Goal: Task Accomplishment & Management: Manage account settings

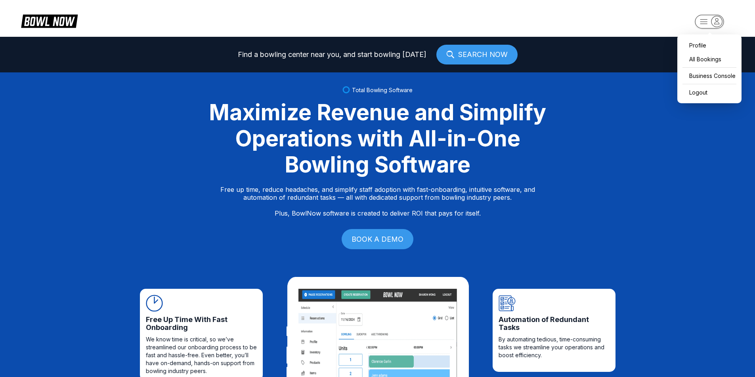
click at [709, 21] on rect "button" at bounding box center [708, 22] width 29 height 14
click at [707, 75] on div "Business Console" at bounding box center [709, 76] width 56 height 14
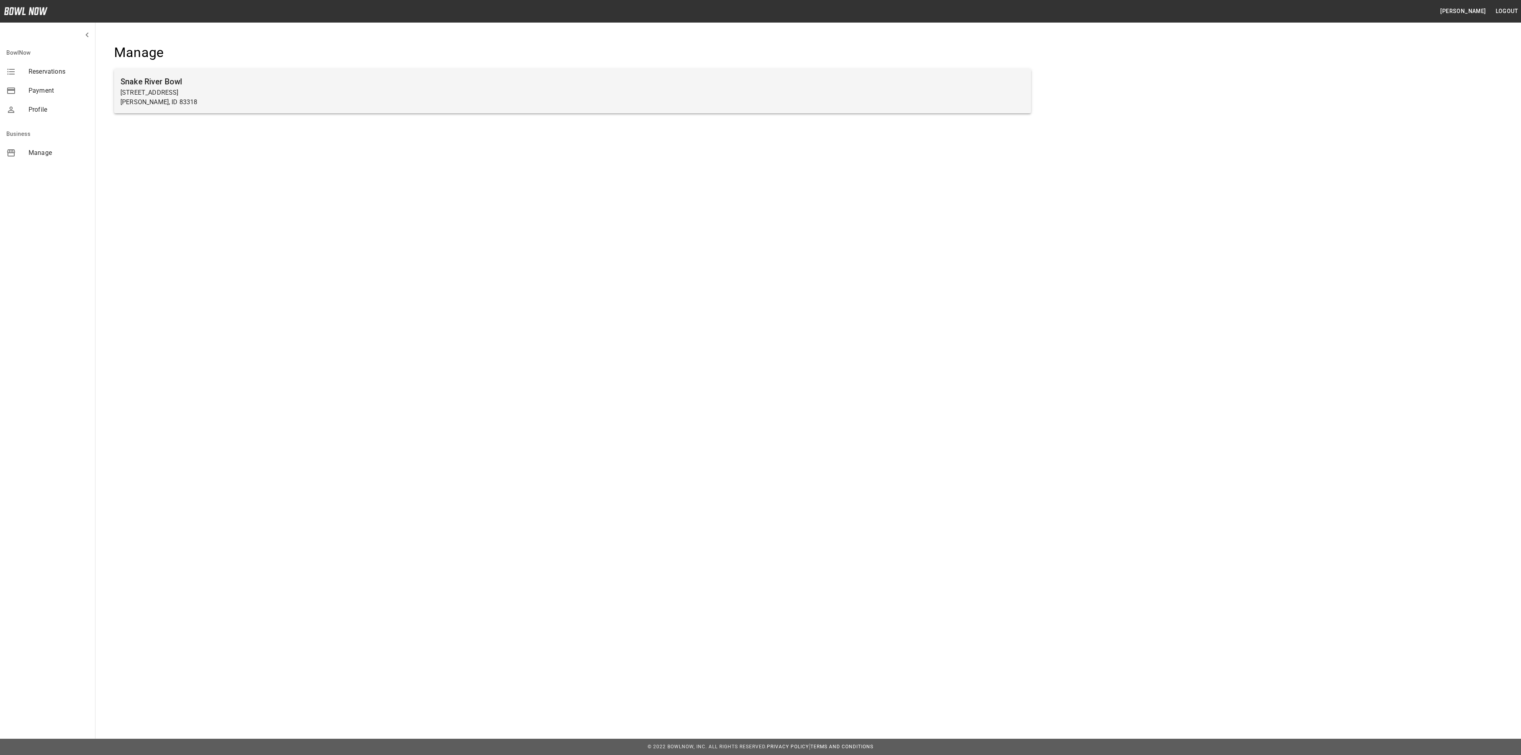
click at [445, 82] on h6 "Snake River Bowl" at bounding box center [572, 81] width 904 height 13
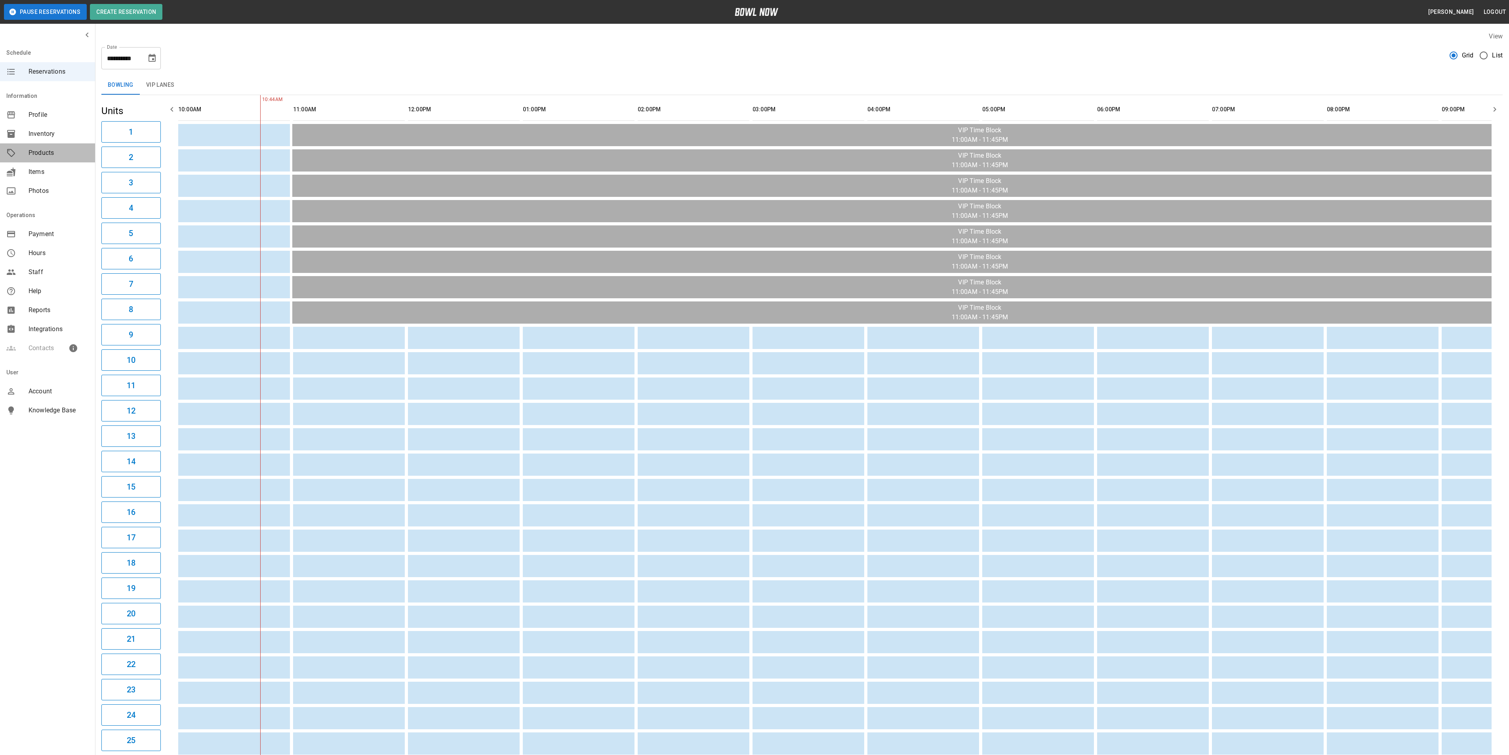
click at [33, 154] on span "Products" at bounding box center [59, 153] width 60 height 10
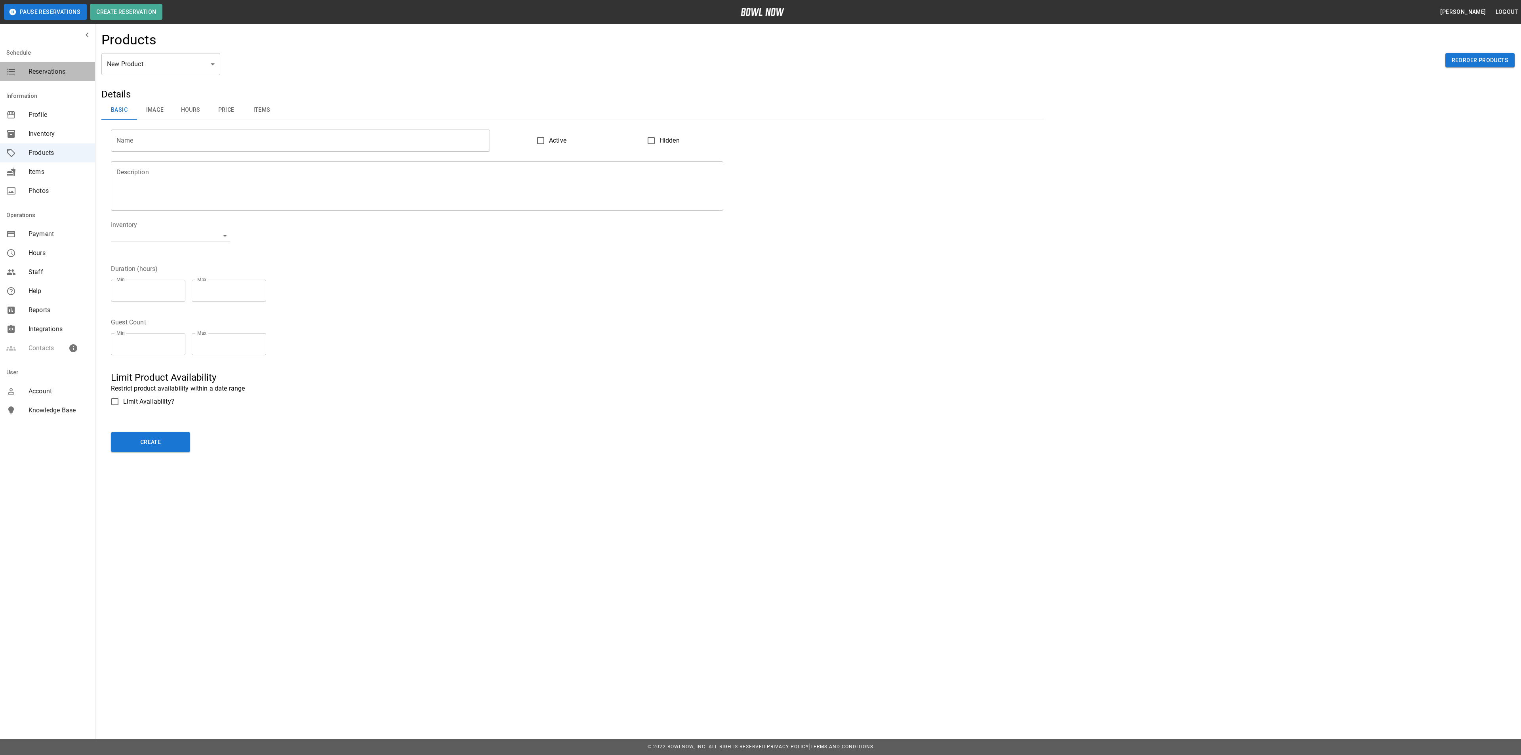
click at [65, 67] on span "Reservations" at bounding box center [59, 72] width 60 height 10
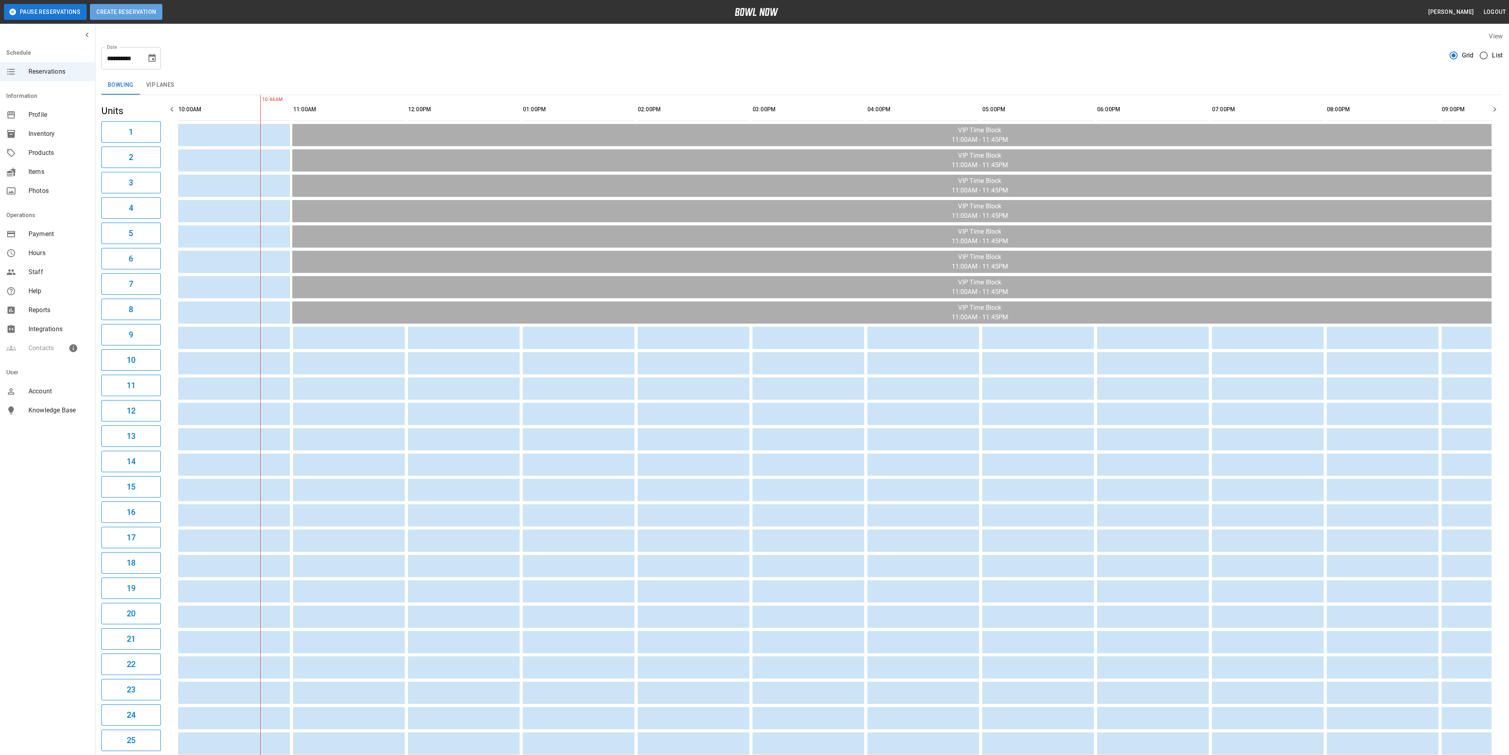
click at [136, 8] on button "Create Reservation" at bounding box center [126, 12] width 72 height 16
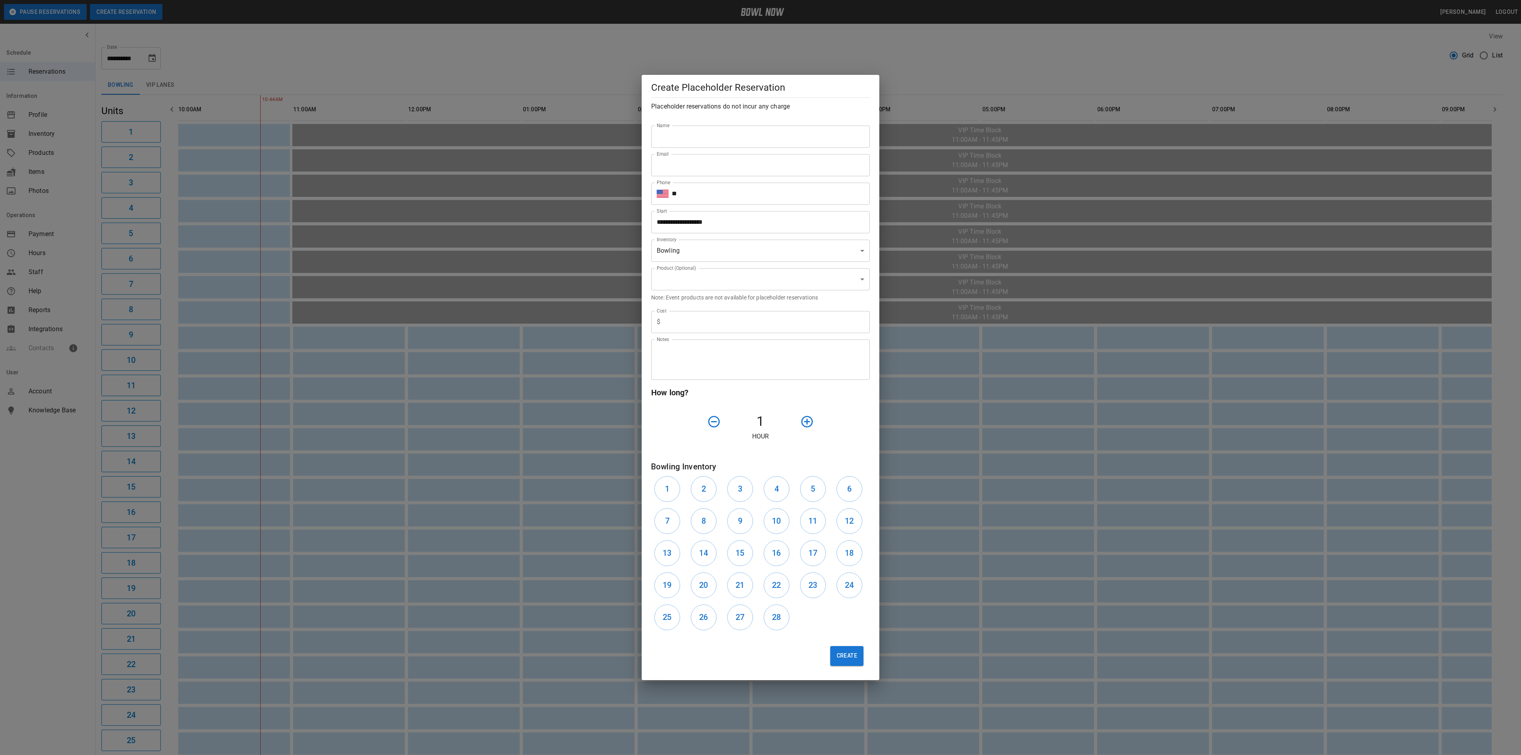
type input "**********"
click at [835, 653] on button "Create" at bounding box center [846, 656] width 33 height 20
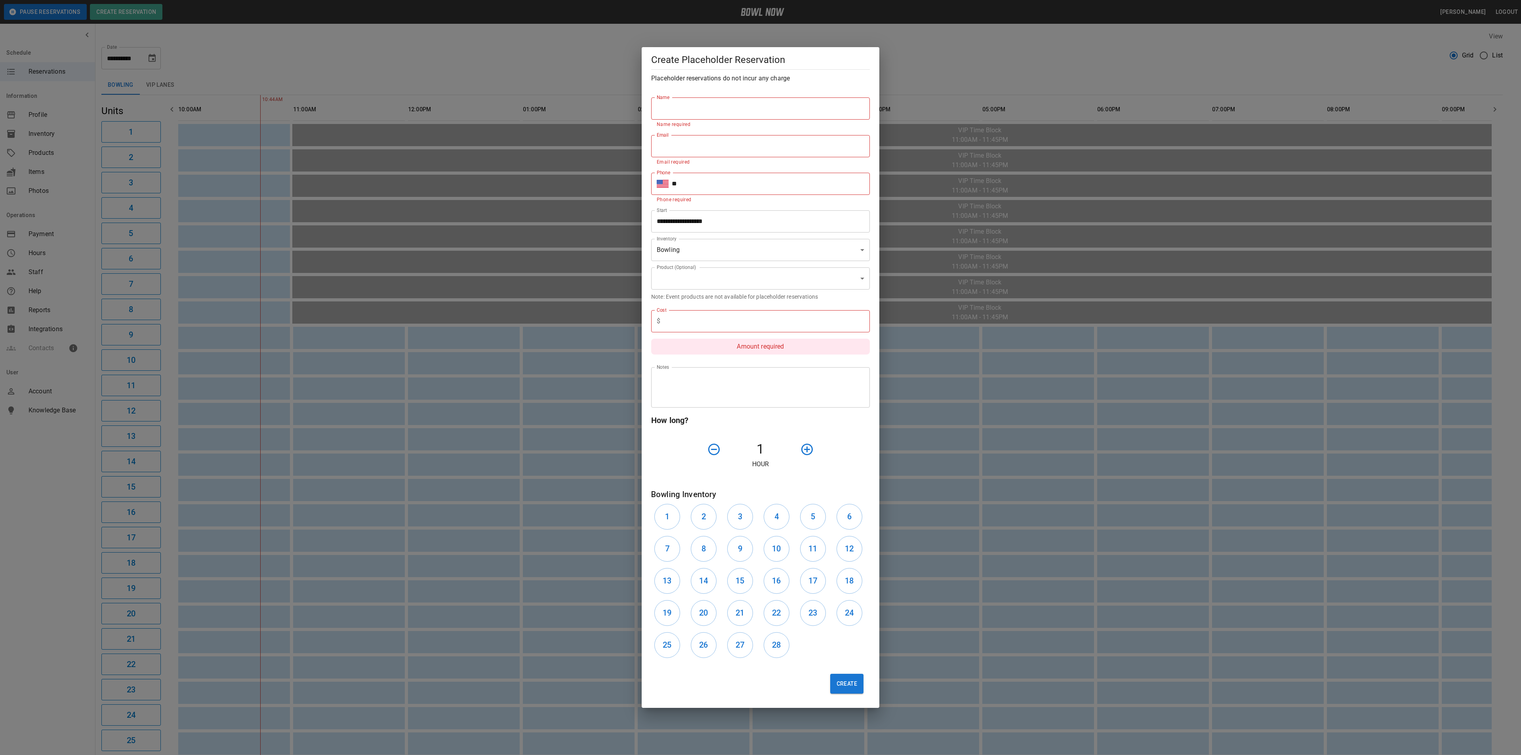
click at [782, 84] on h6 "Placeholder reservations do not incur any charge" at bounding box center [760, 78] width 219 height 11
click at [439, 76] on div "**********" at bounding box center [760, 377] width 1521 height 755
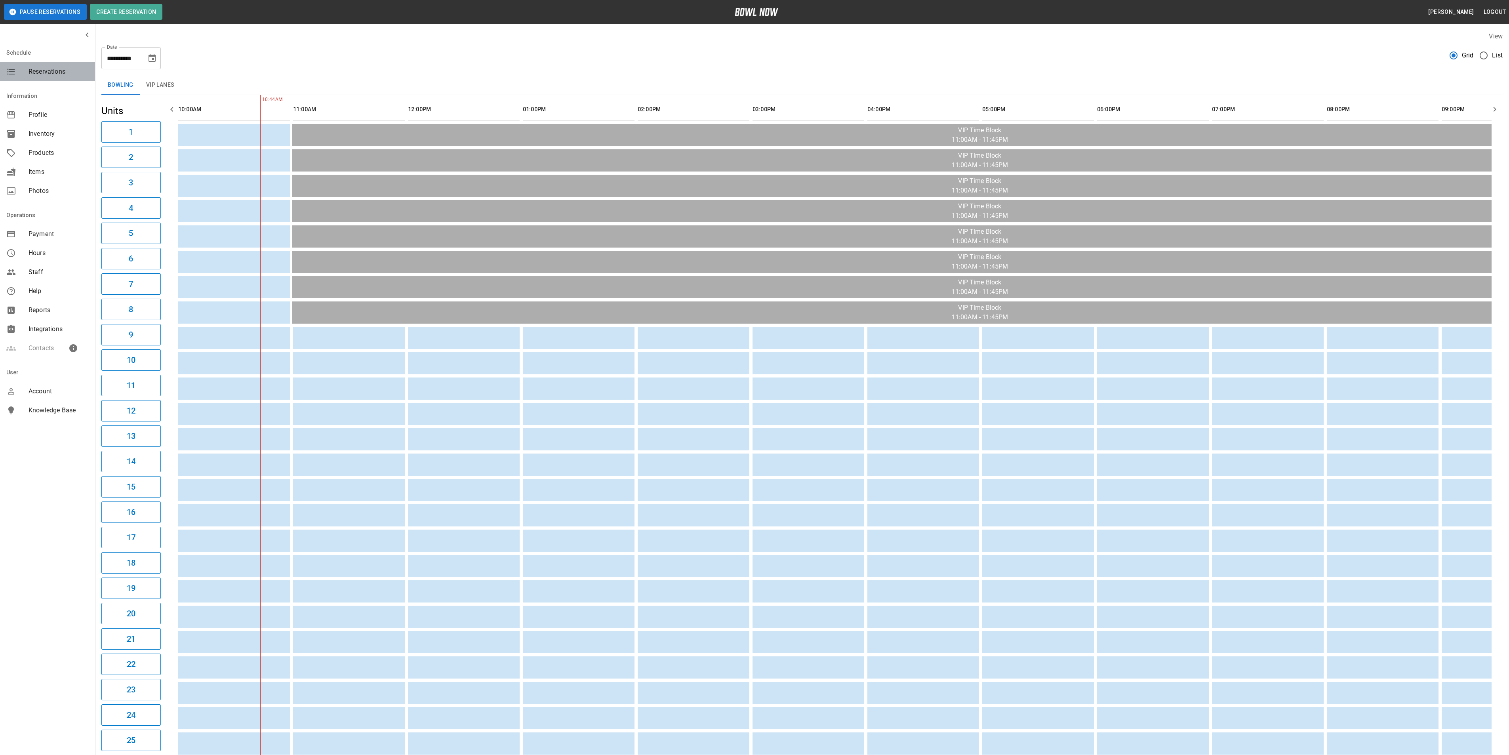
click at [66, 78] on div "Reservations" at bounding box center [47, 71] width 95 height 19
click at [27, 71] on div "mailbox folders" at bounding box center [17, 72] width 22 height 10
click at [84, 35] on icon "mailbox folders" at bounding box center [87, 35] width 10 height 10
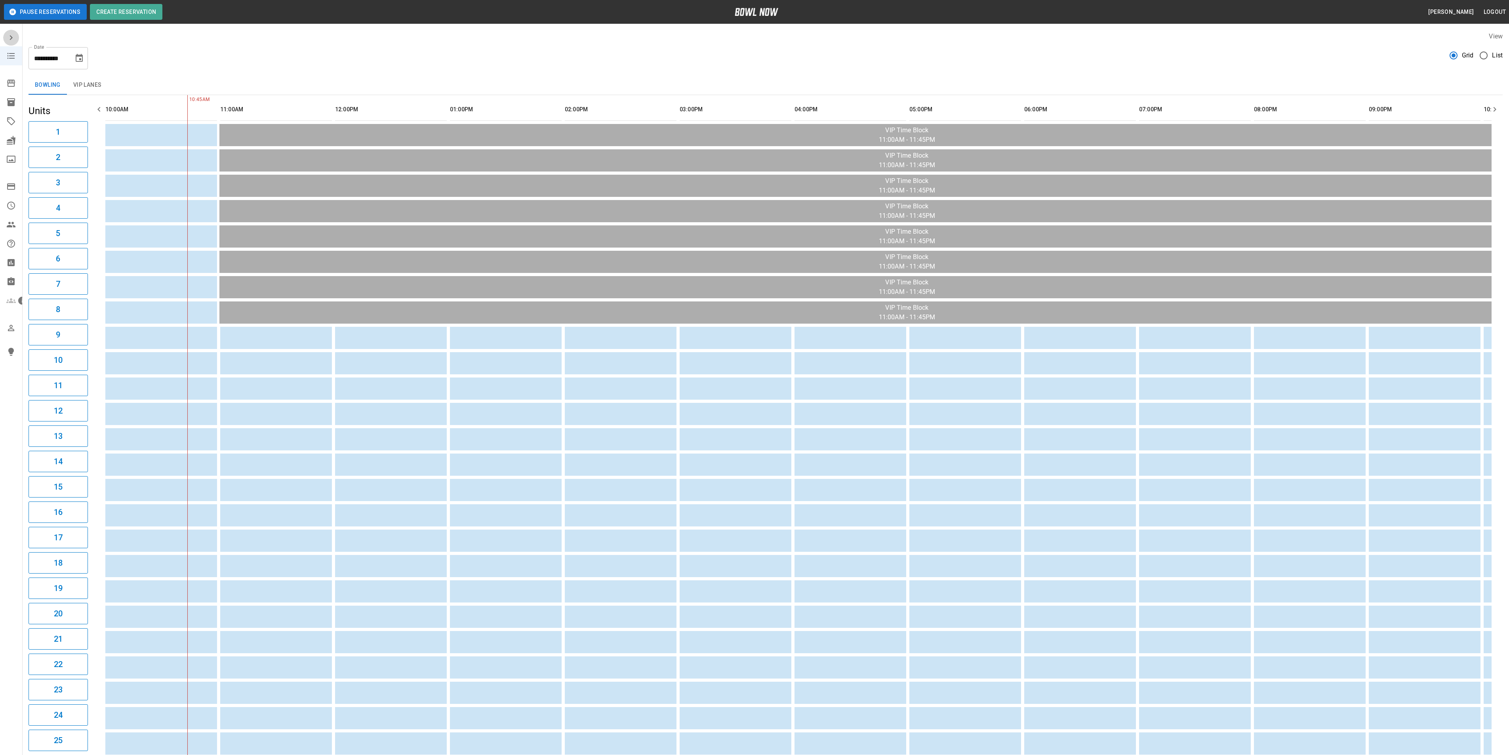
click at [14, 35] on icon "mailbox folders" at bounding box center [11, 38] width 10 height 10
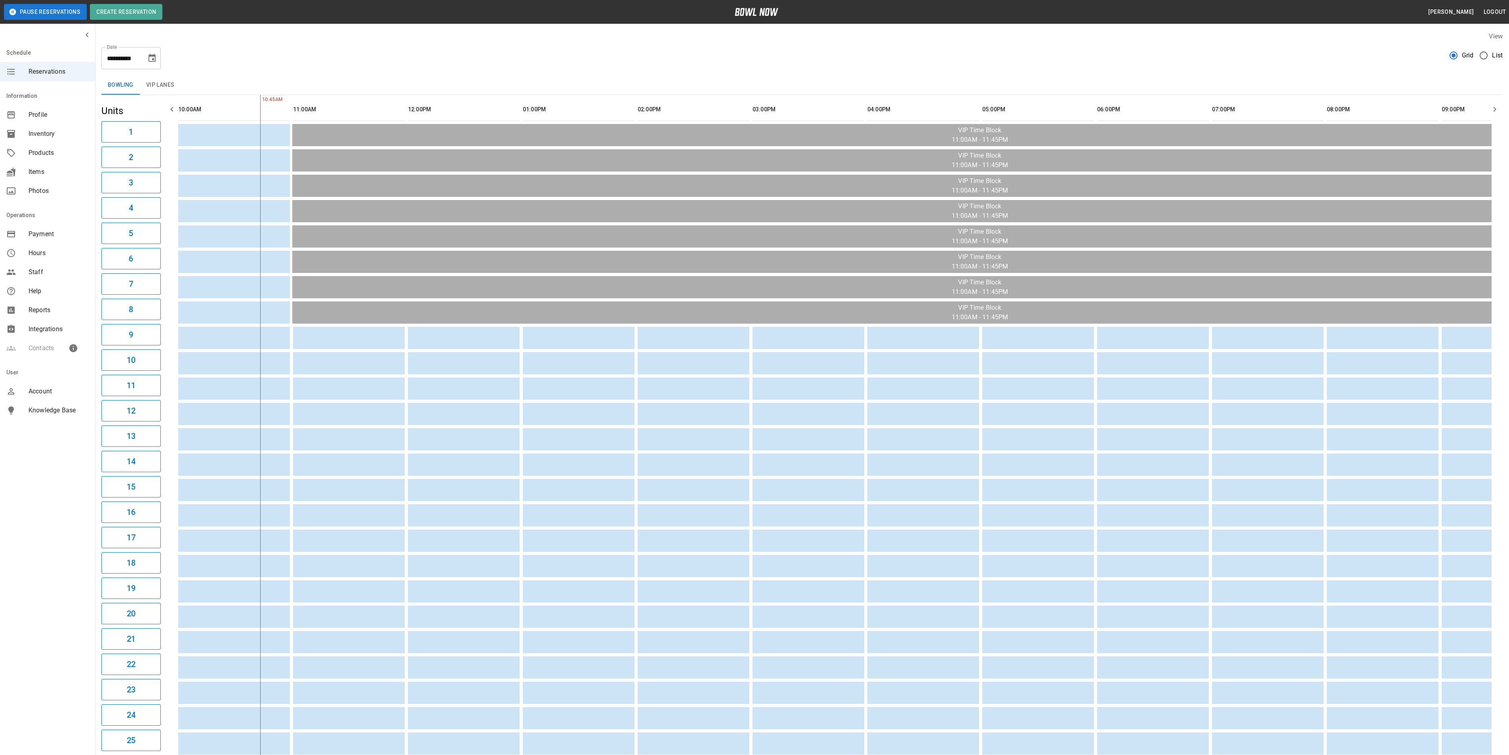
click at [63, 135] on span "Inventory" at bounding box center [59, 134] width 60 height 10
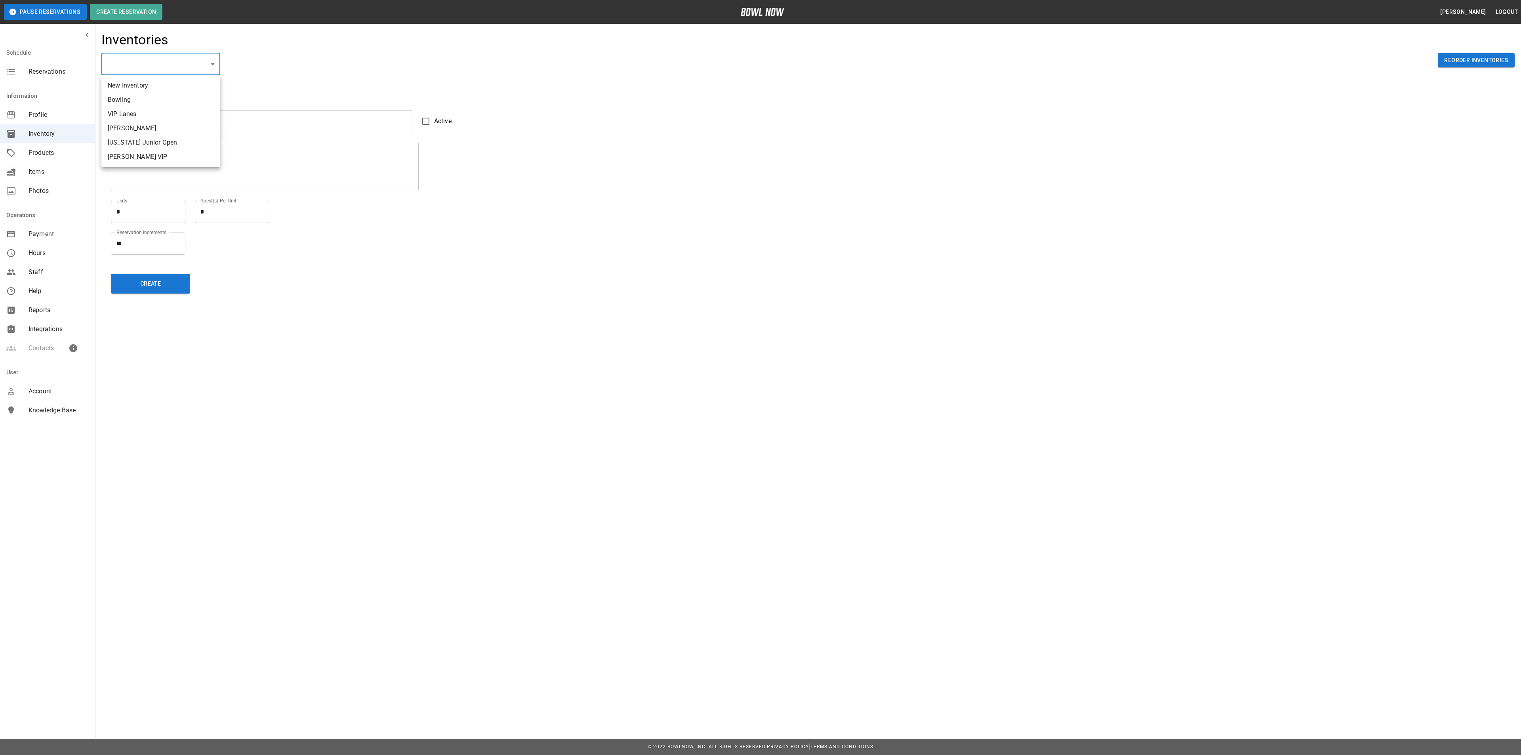
click at [177, 97] on li "Bowling" at bounding box center [160, 100] width 119 height 14
type input "**********"
type input "*******"
type textarea "**"
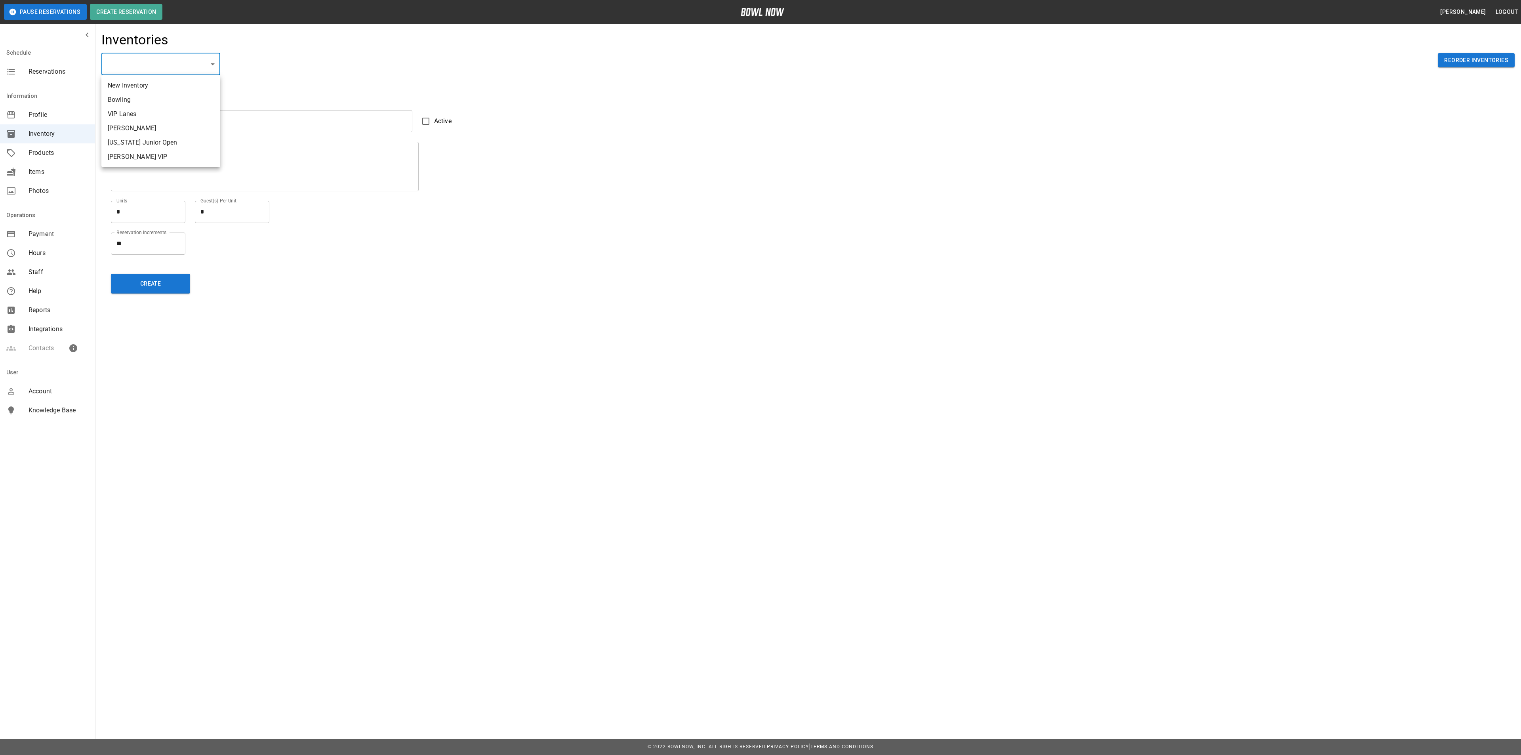
type textarea "*"
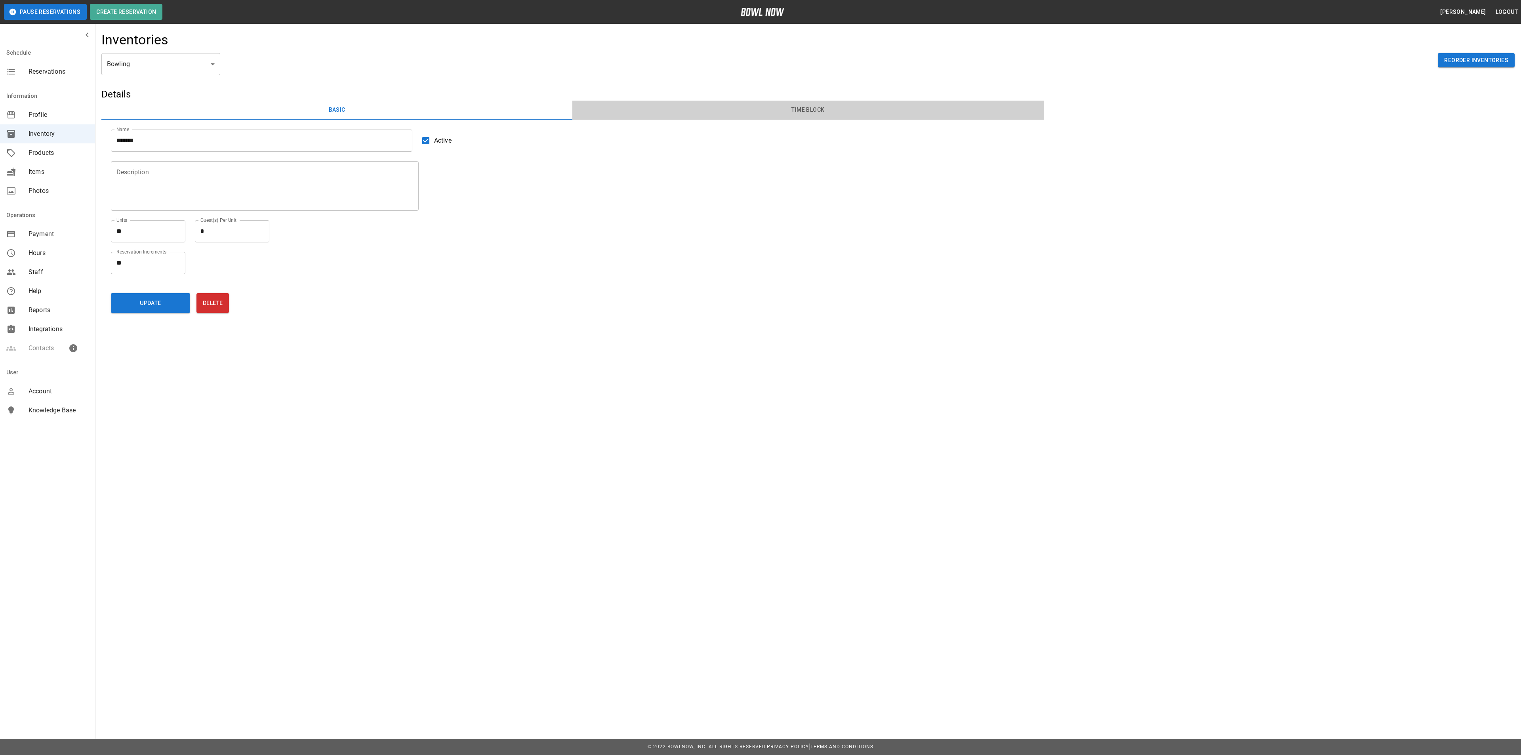
click at [799, 108] on button "Time Block" at bounding box center [807, 110] width 471 height 19
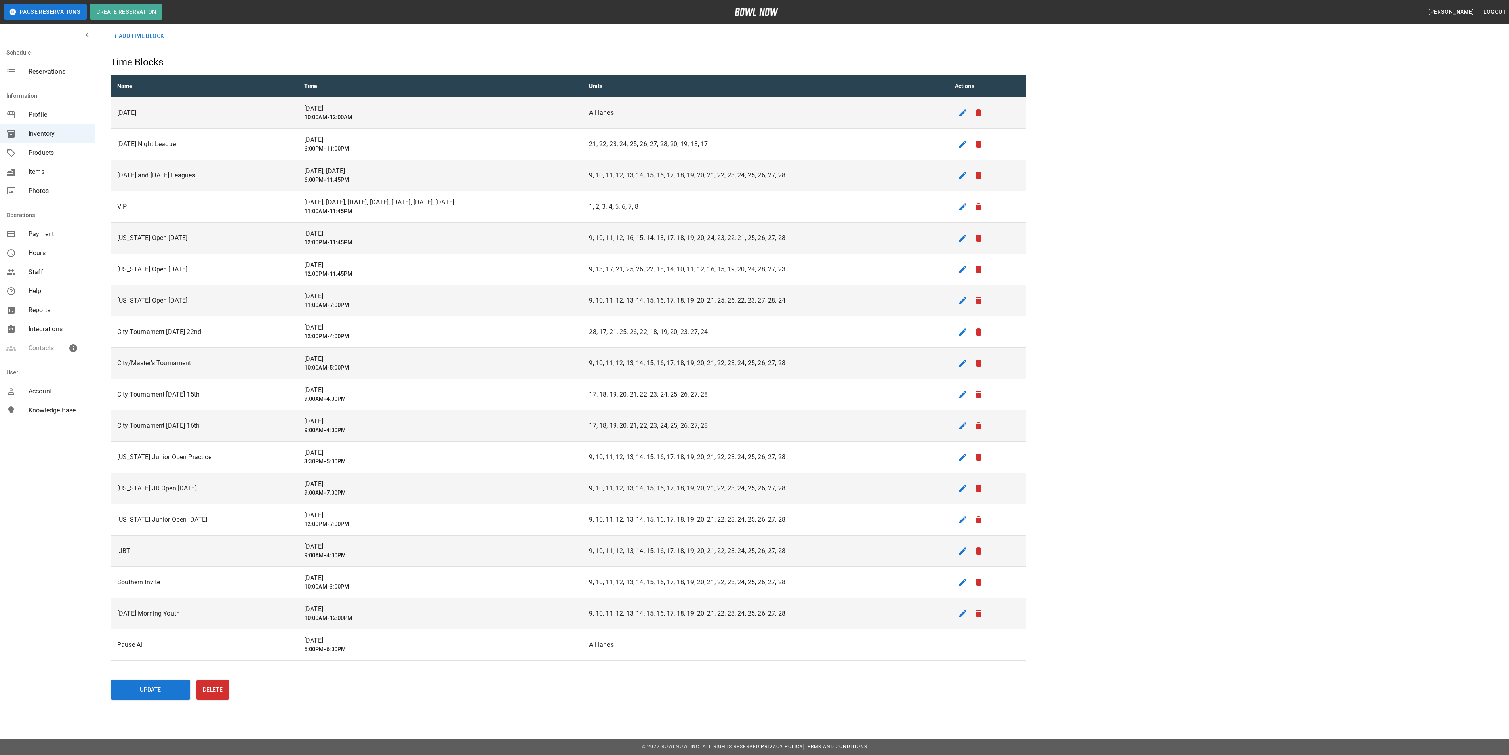
scroll to position [109, 0]
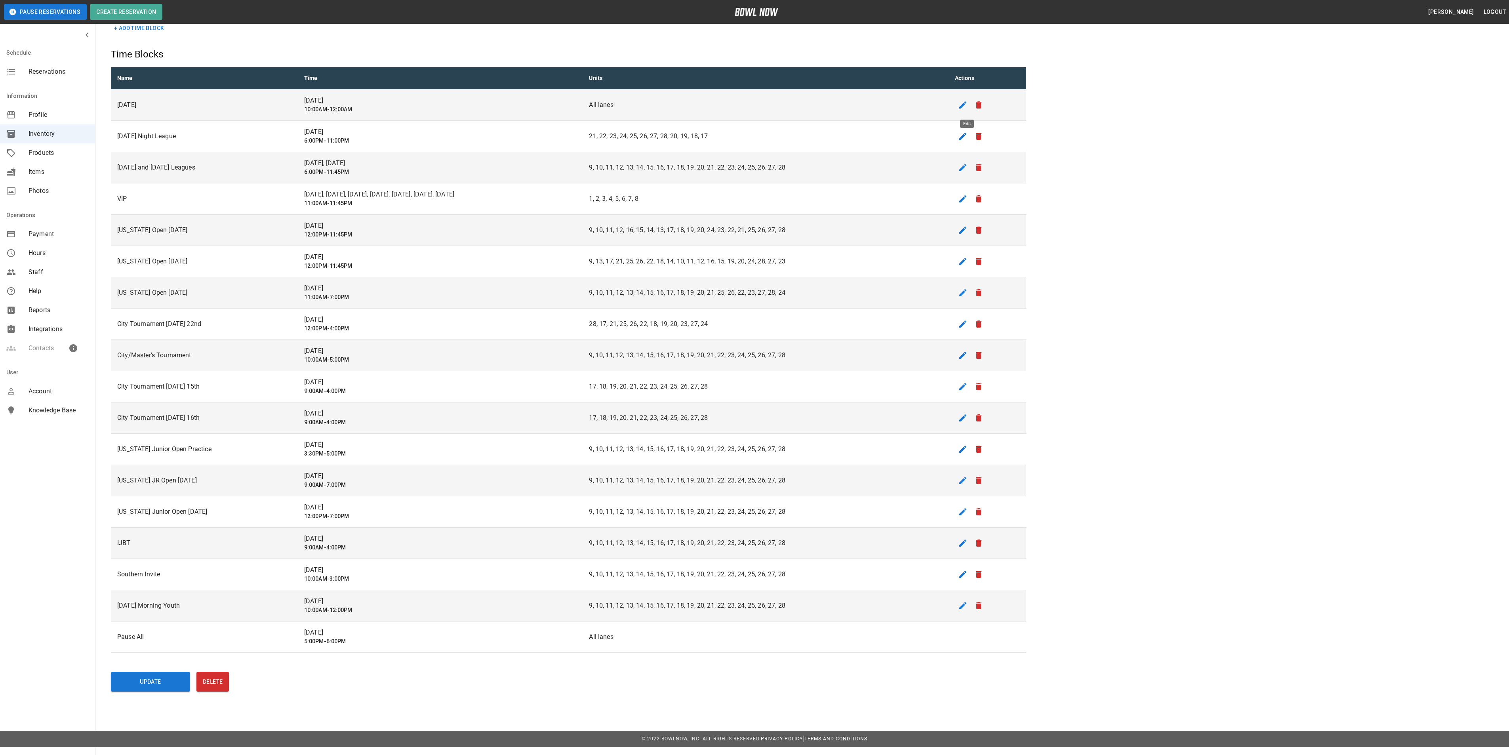
click at [966, 101] on icon "edit" at bounding box center [963, 105] width 10 height 10
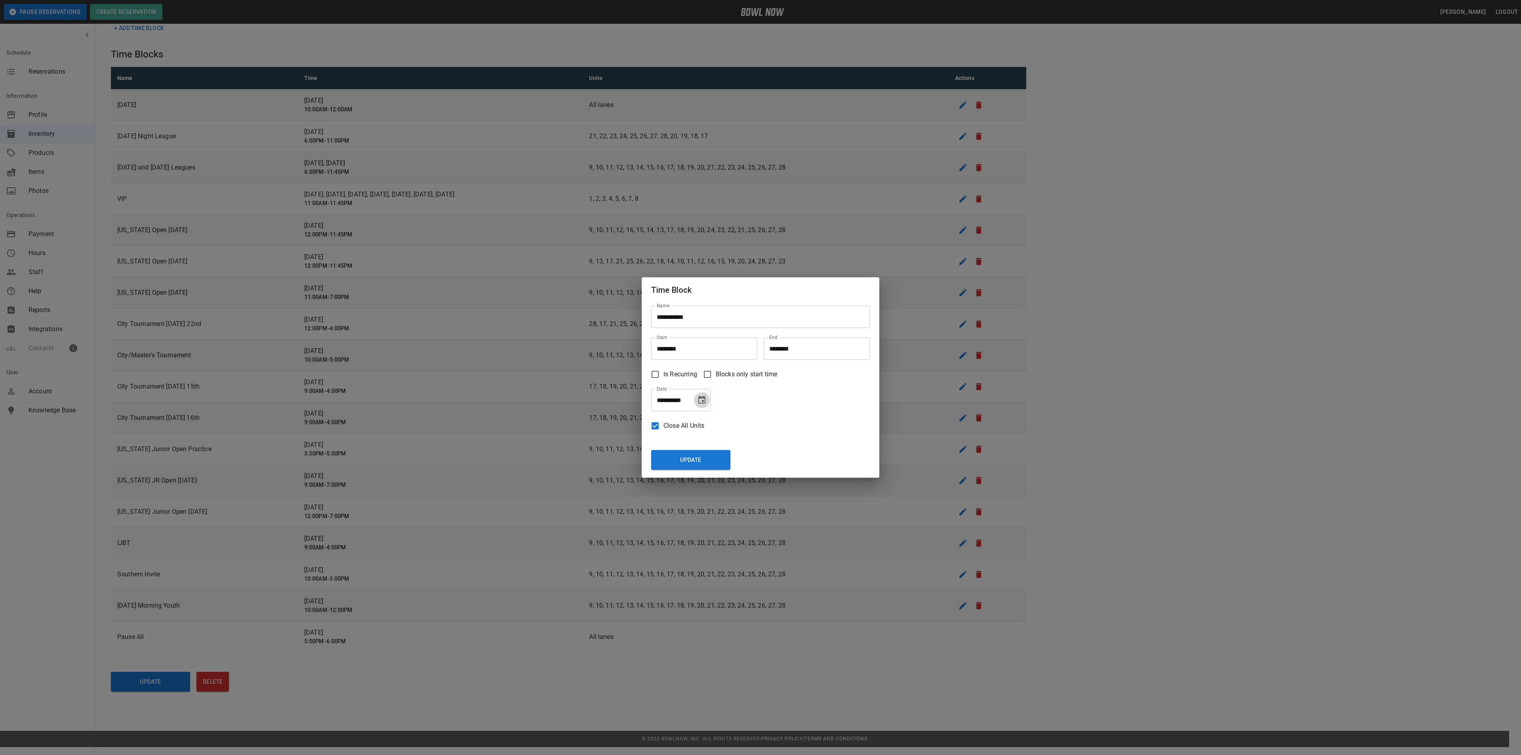
click at [699, 394] on button "Choose date, selected date is Jul 4, 2025" at bounding box center [702, 400] width 16 height 16
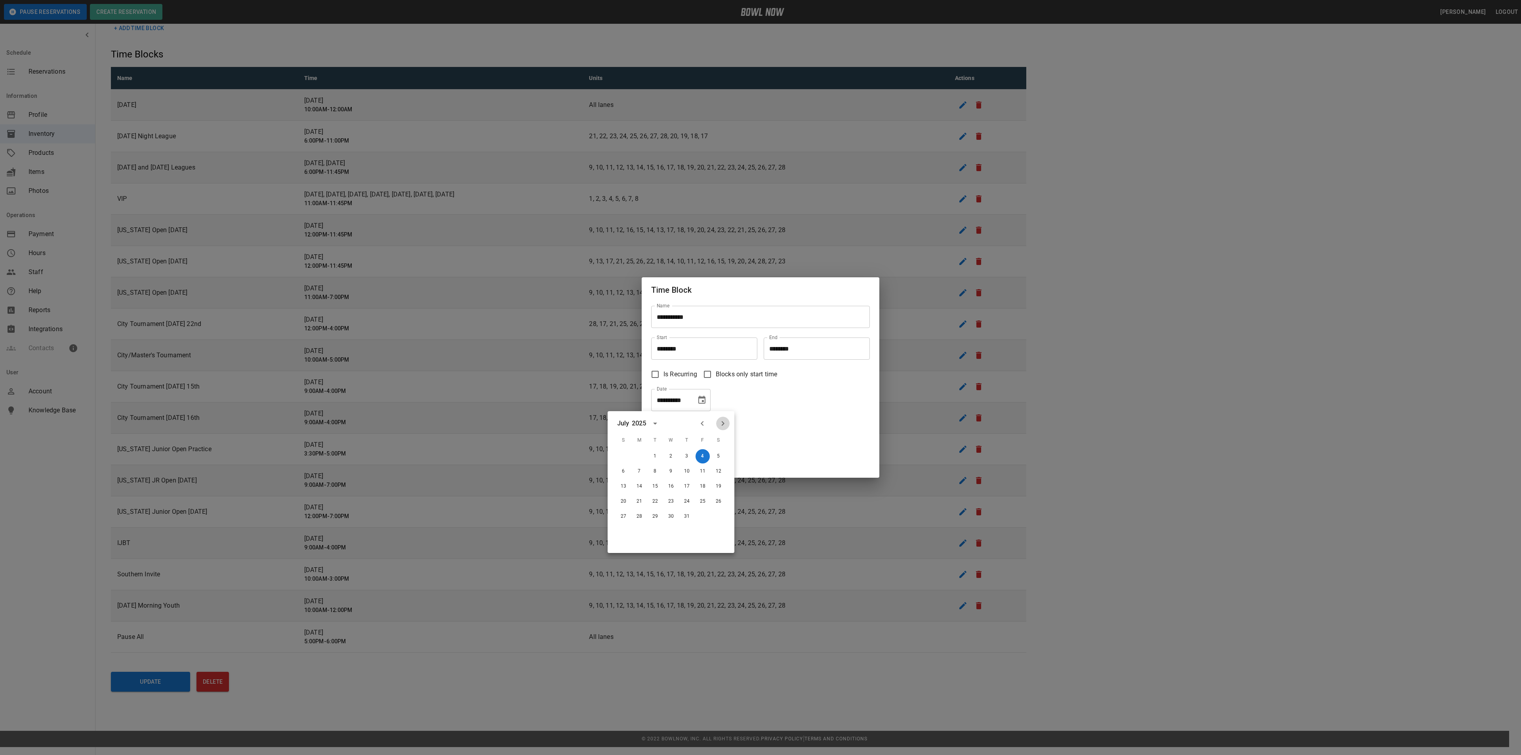
click at [726, 419] on icon "Next month" at bounding box center [723, 424] width 10 height 10
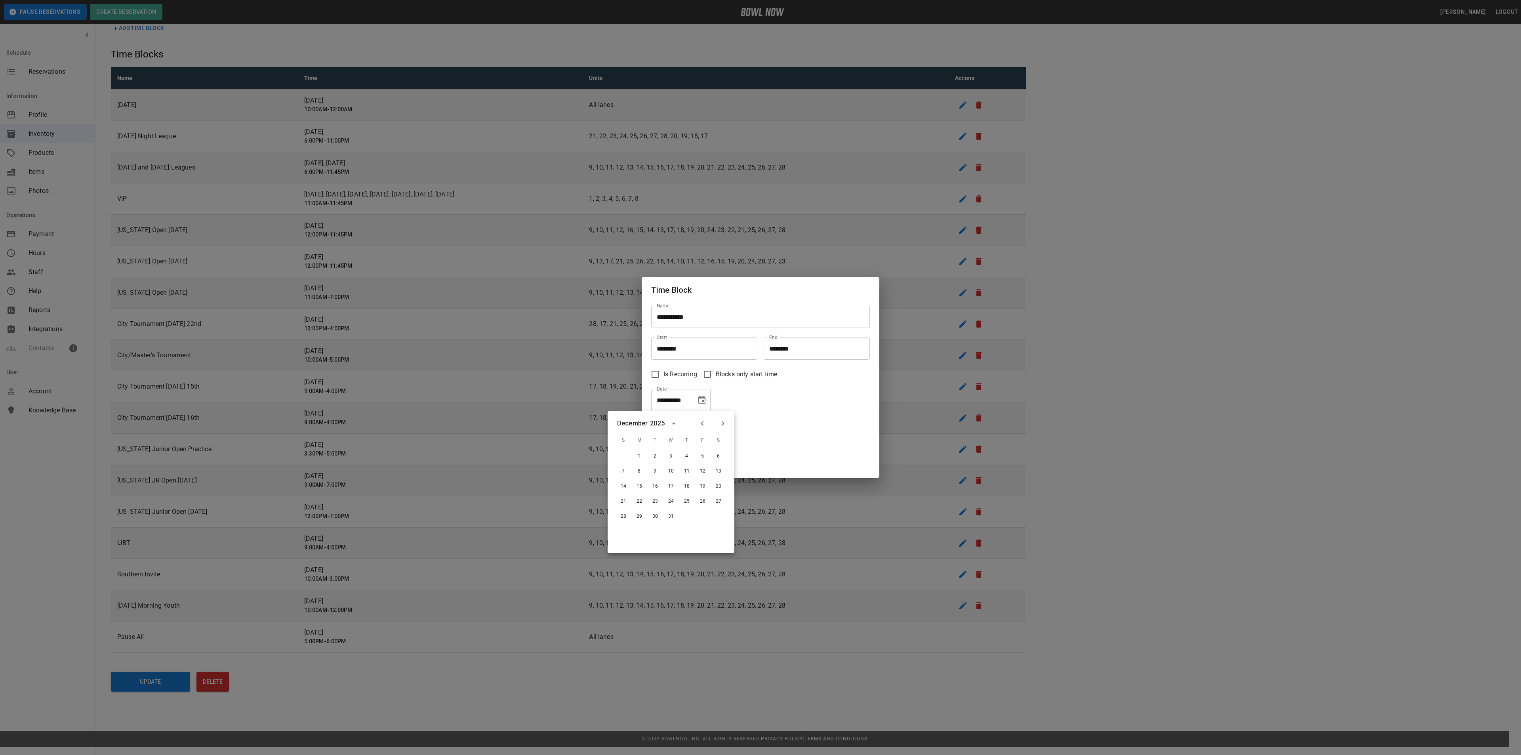
click at [726, 419] on icon "Next month" at bounding box center [723, 424] width 10 height 10
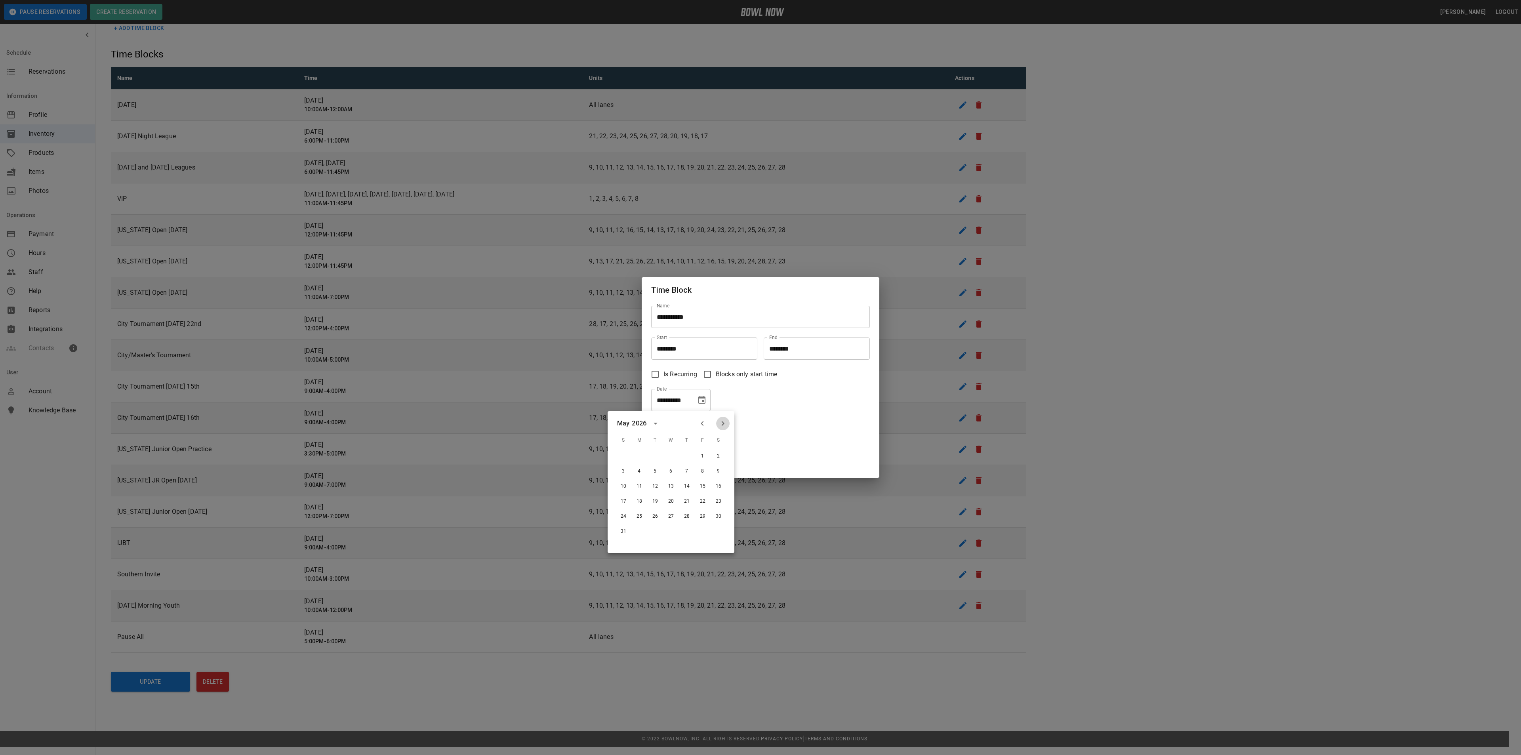
click at [726, 419] on icon "Next month" at bounding box center [723, 424] width 10 height 10
click at [715, 456] on button "4" at bounding box center [718, 456] width 14 height 14
type input "**********"
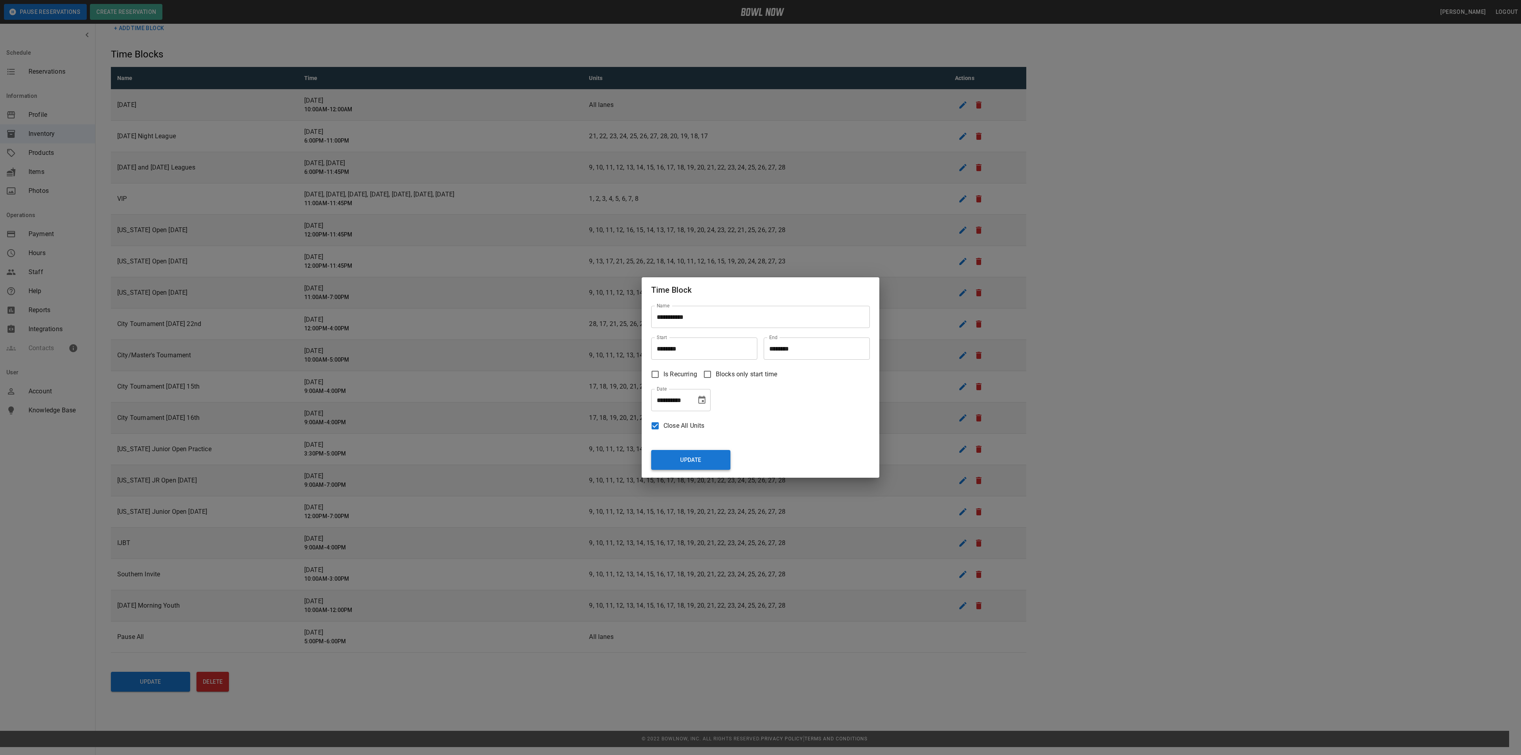
click at [717, 455] on button "Update" at bounding box center [690, 460] width 79 height 20
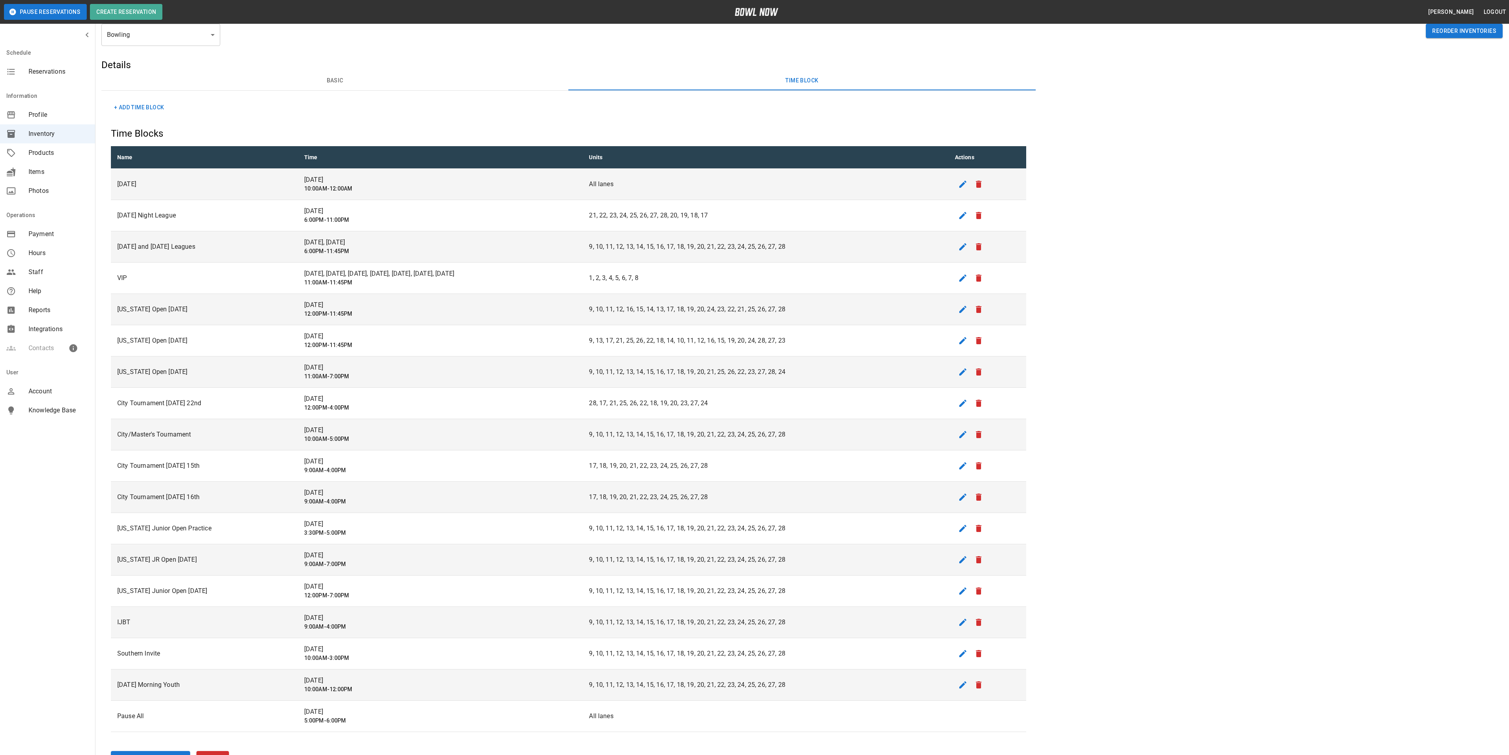
scroll to position [0, 0]
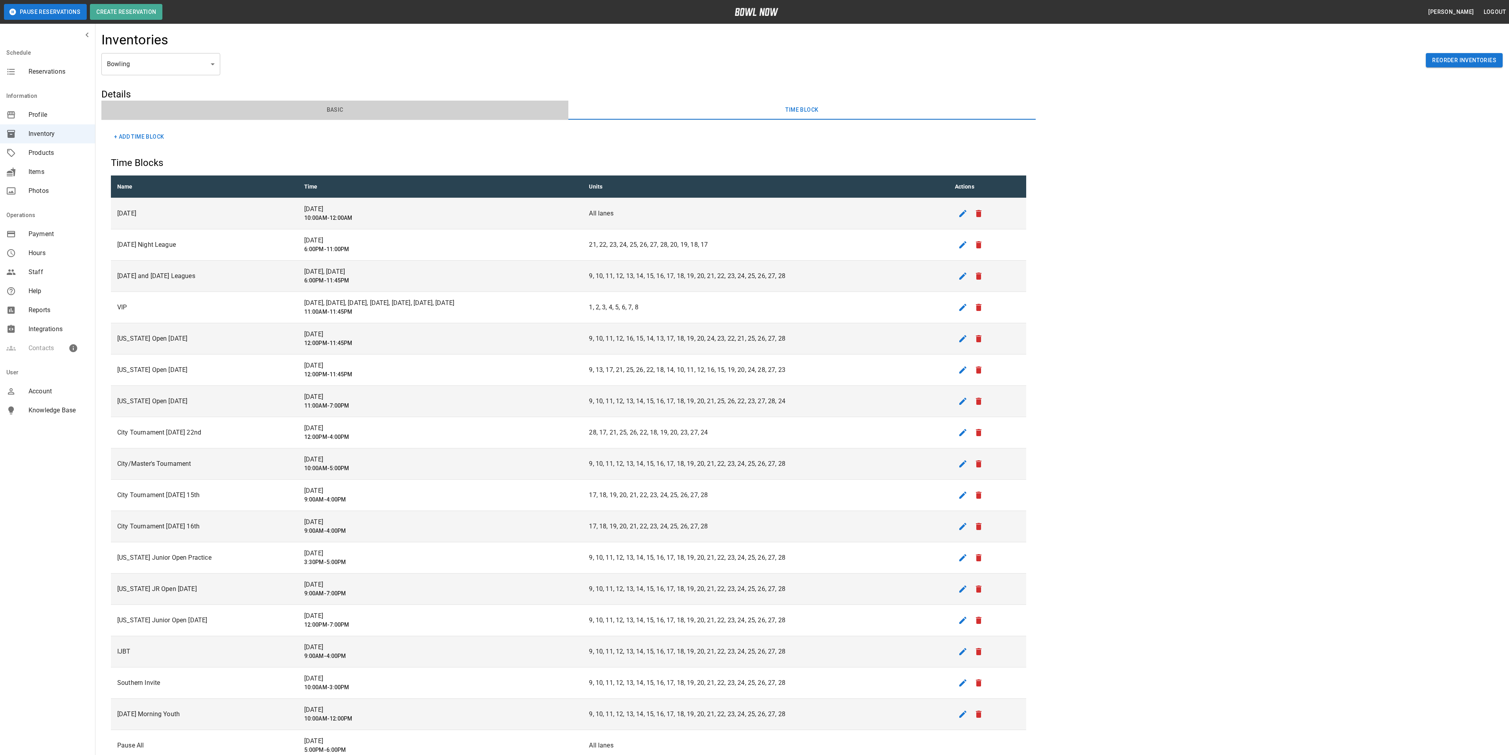
click at [307, 104] on button "Basic" at bounding box center [334, 110] width 467 height 19
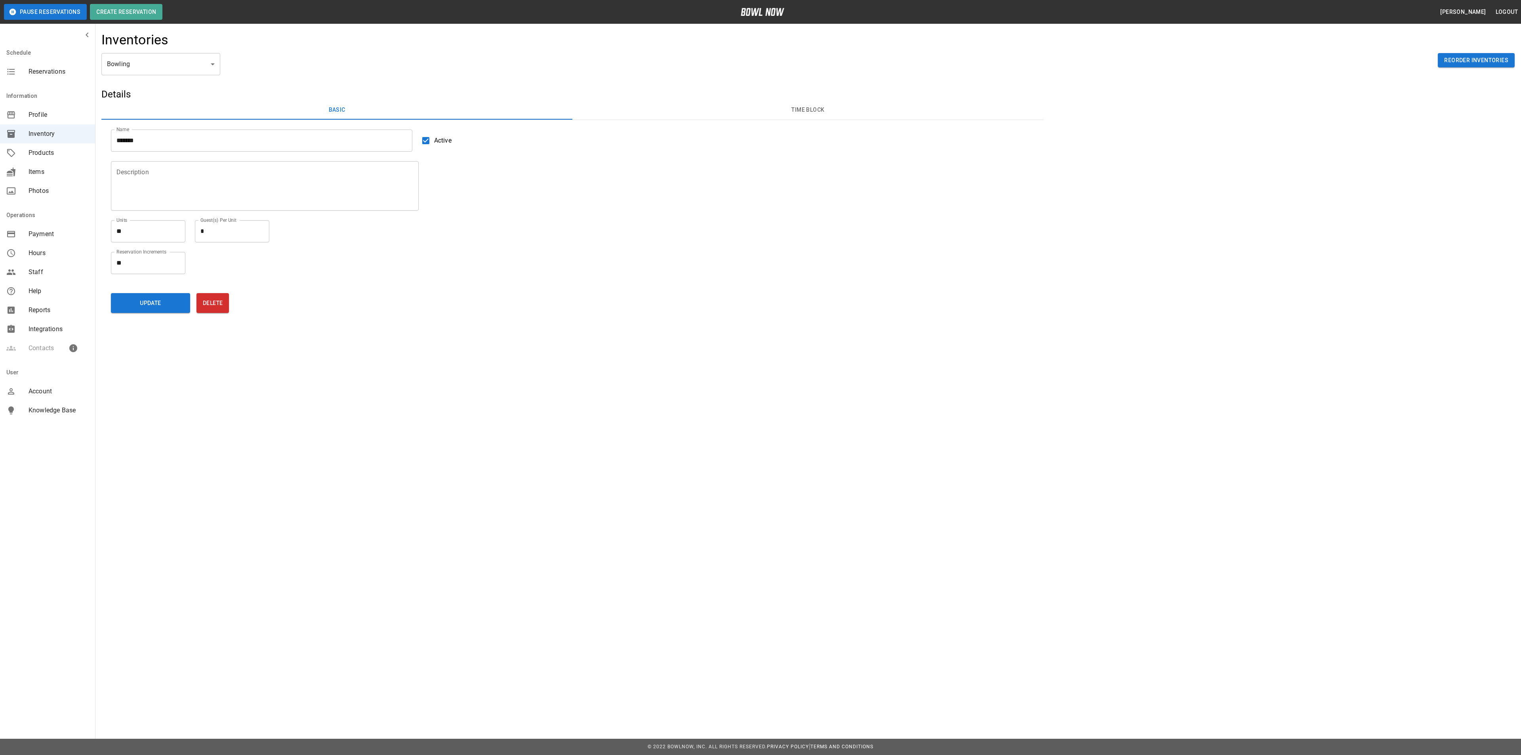
click at [828, 109] on button "Time Block" at bounding box center [807, 110] width 471 height 19
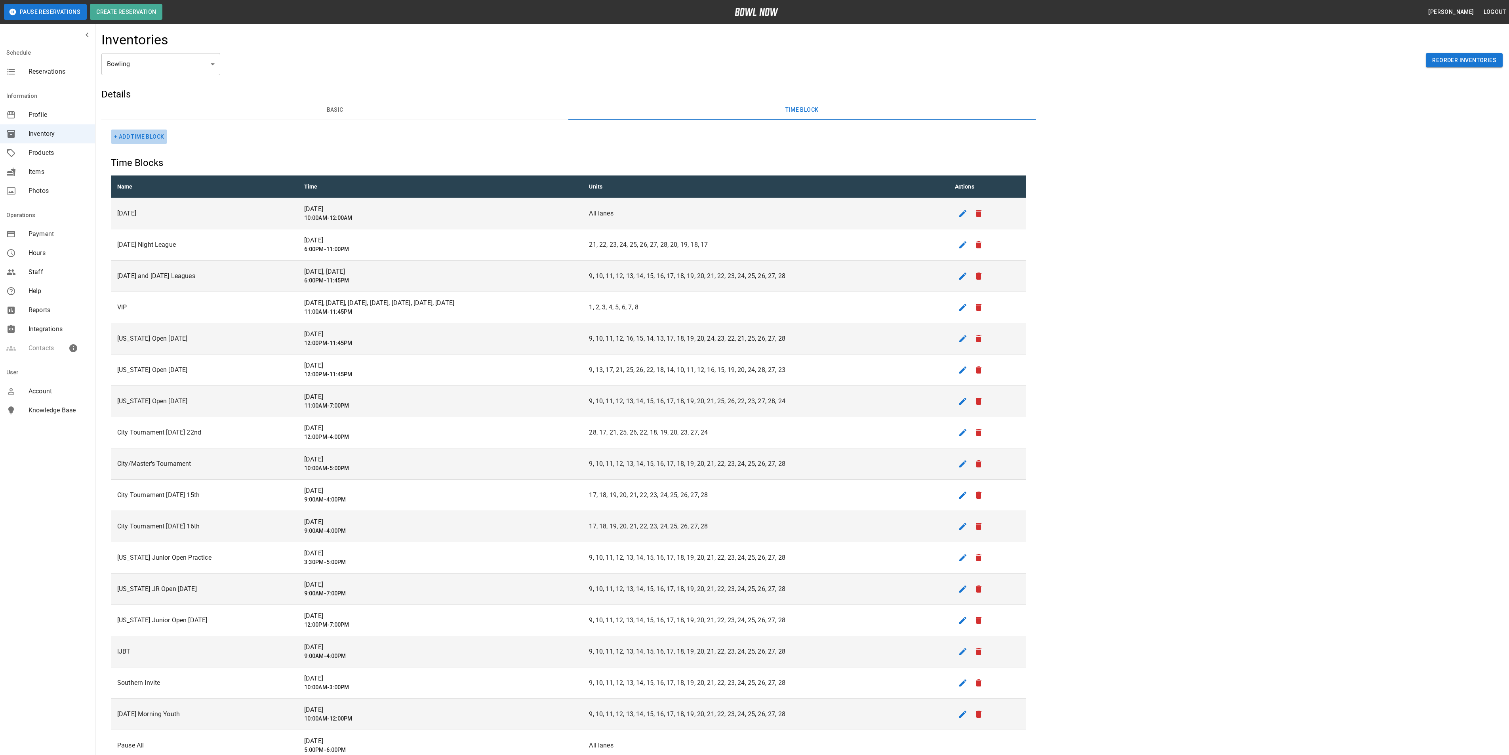
click at [152, 137] on button "+ Add Time Block" at bounding box center [139, 137] width 56 height 15
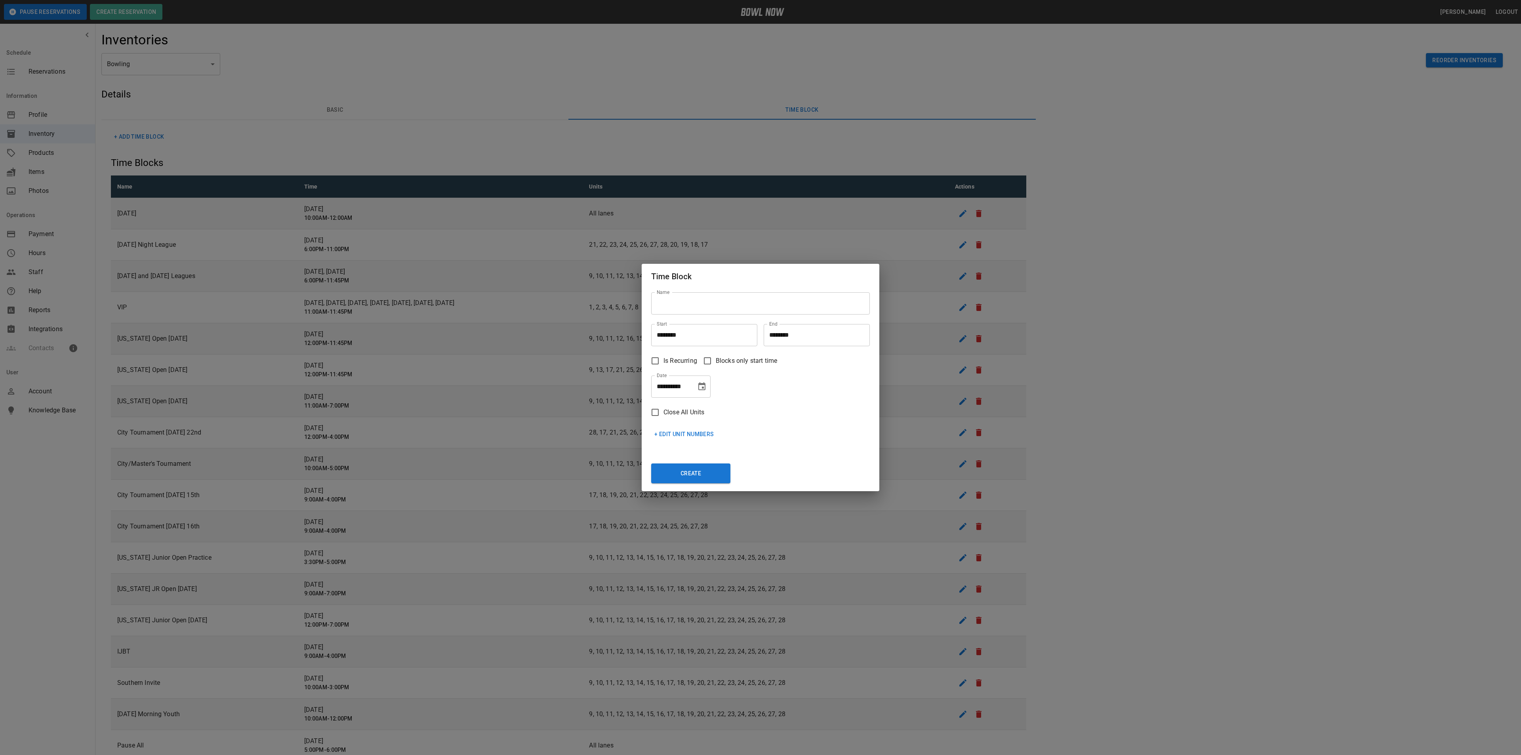
click at [1225, 466] on div "**********" at bounding box center [760, 377] width 1521 height 755
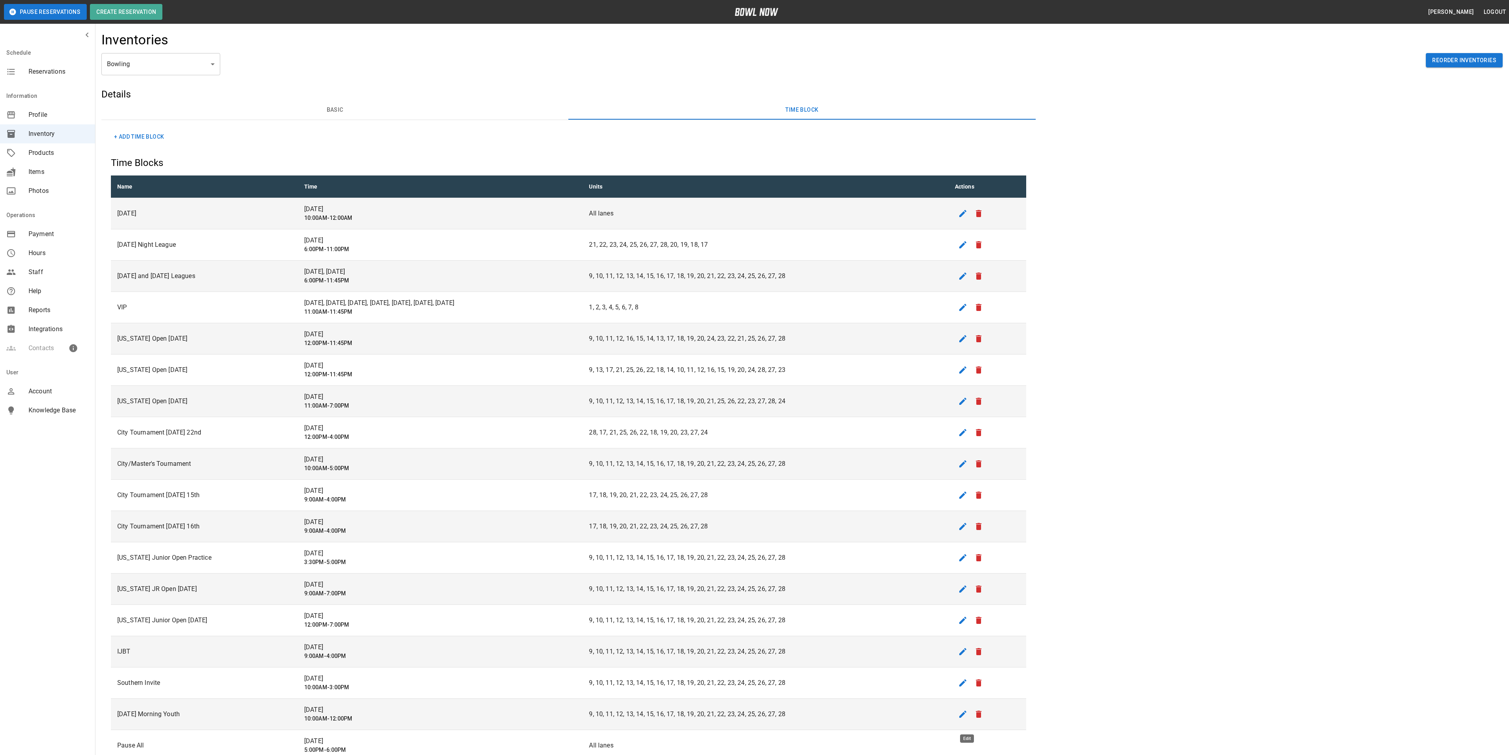
click at [965, 718] on icon "edit" at bounding box center [962, 714] width 7 height 7
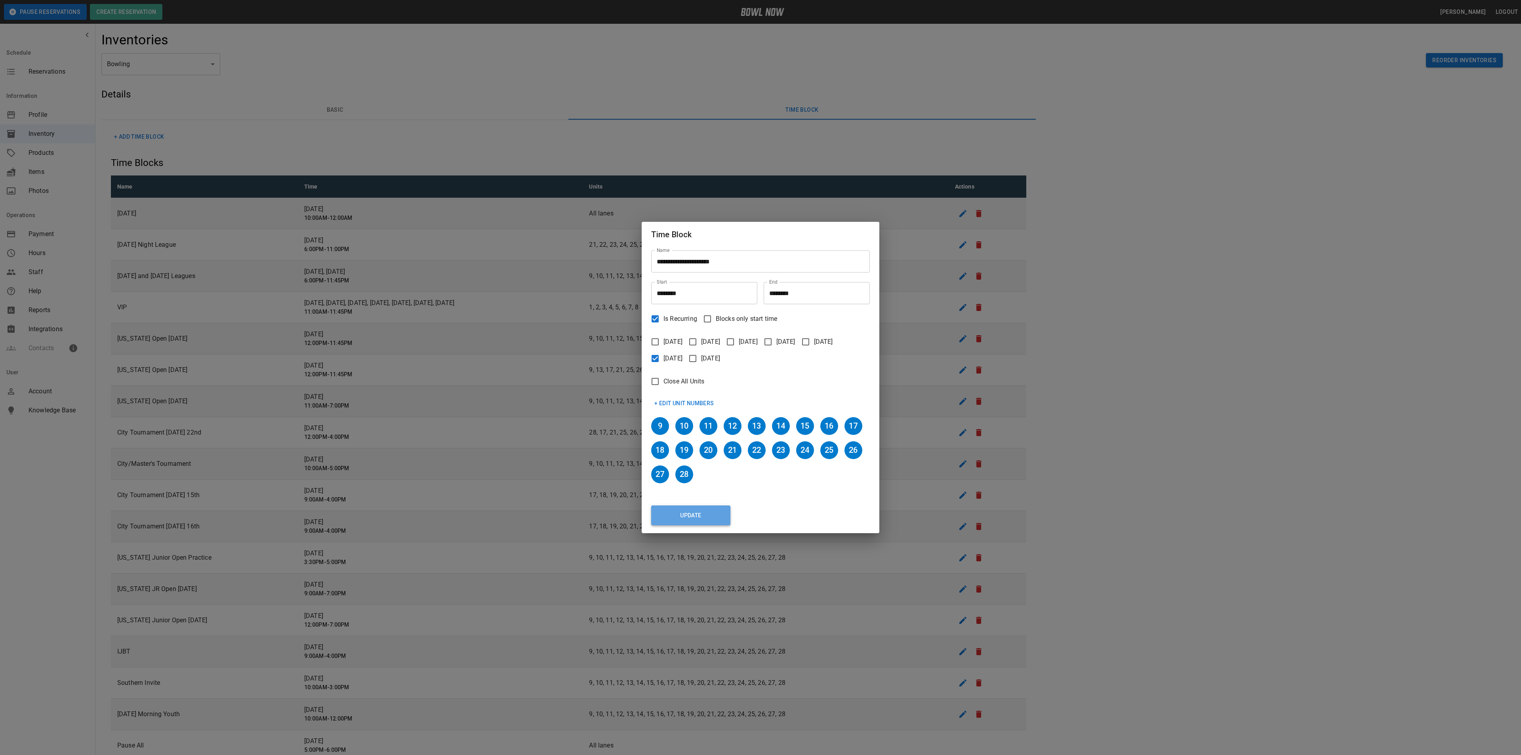
click at [699, 516] on button "Update" at bounding box center [690, 515] width 79 height 20
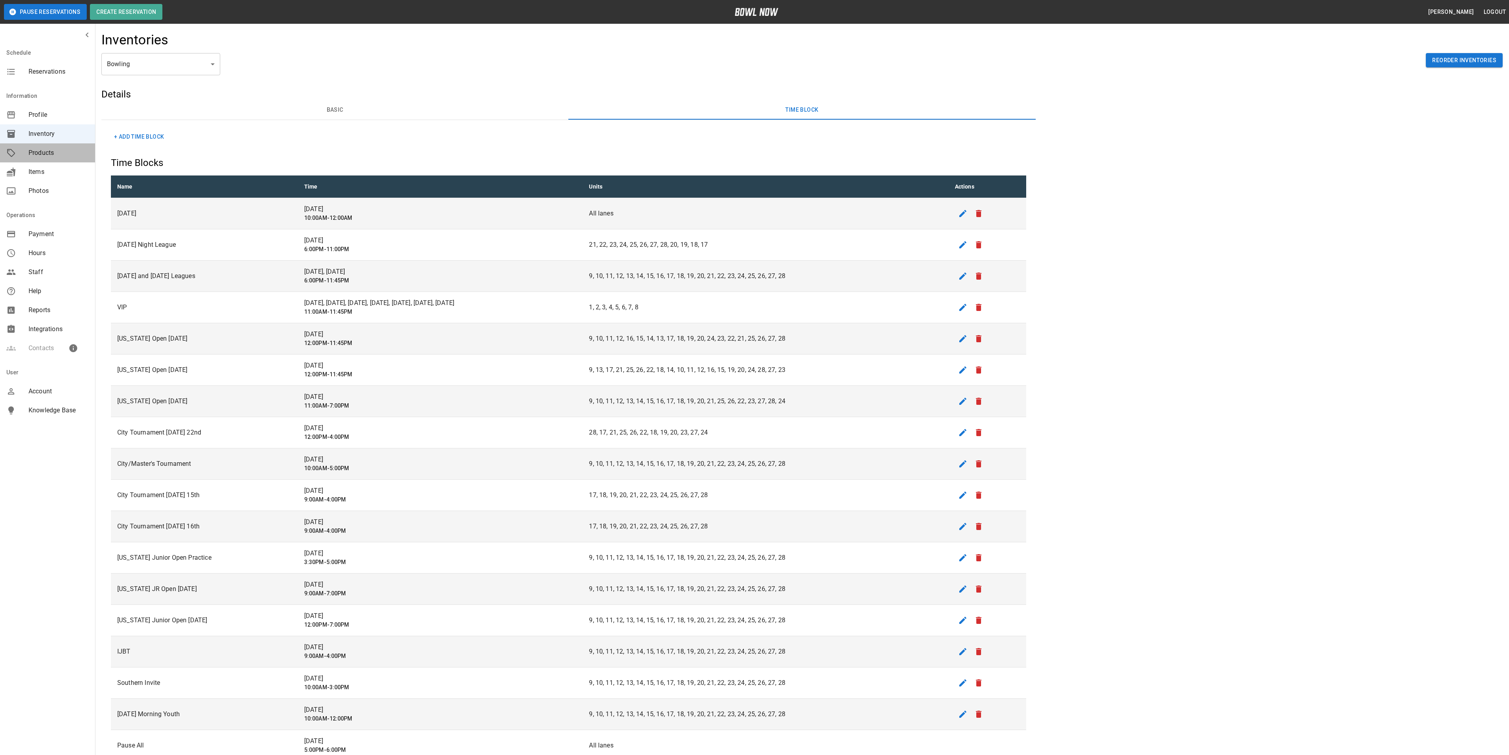
click at [47, 146] on div "Products" at bounding box center [47, 152] width 95 height 19
click at [50, 151] on span "Products" at bounding box center [59, 153] width 60 height 10
